Goal: Task Accomplishment & Management: Manage account settings

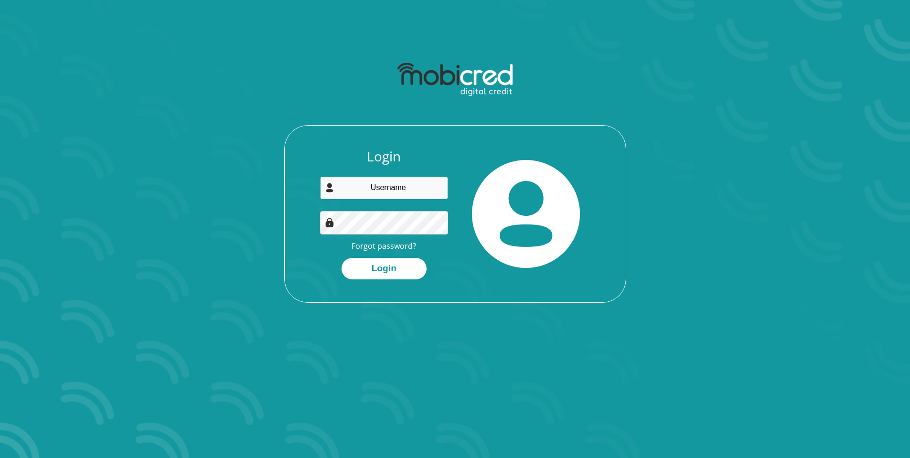
click at [365, 193] on input "email" at bounding box center [384, 187] width 128 height 23
type input "darrynmeister@gmail.com"
click at [394, 265] on button "Login" at bounding box center [384, 269] width 85 height 22
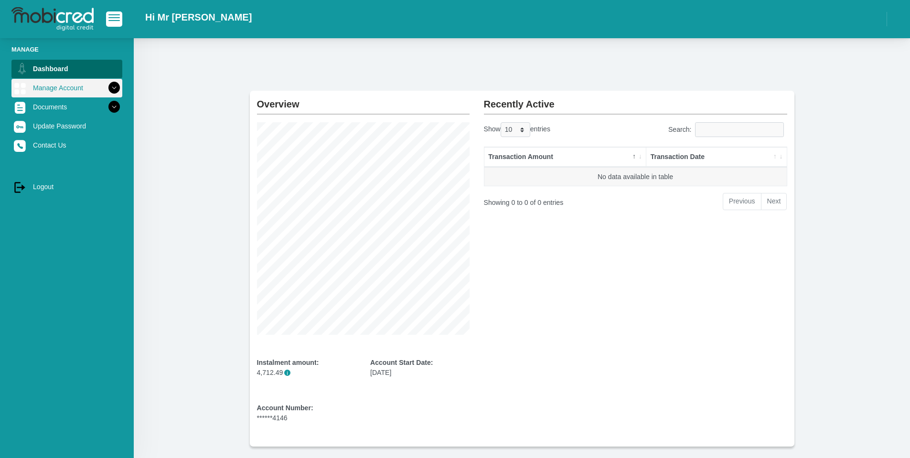
click at [106, 90] on icon at bounding box center [114, 88] width 16 height 16
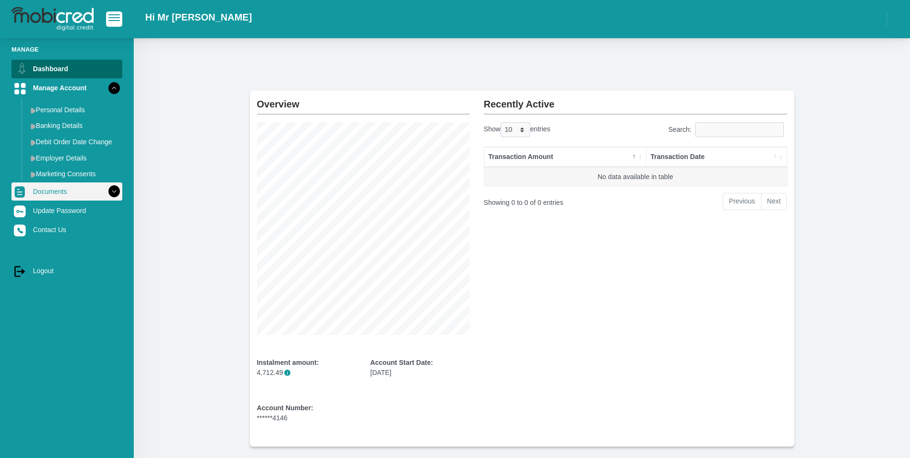
click at [109, 191] on icon at bounding box center [114, 191] width 16 height 16
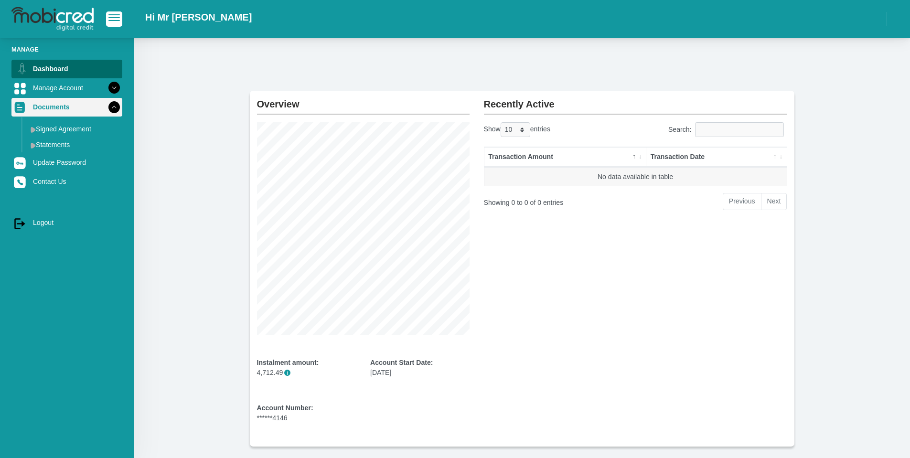
click at [107, 105] on icon at bounding box center [114, 107] width 16 height 16
